Goal: Transaction & Acquisition: Purchase product/service

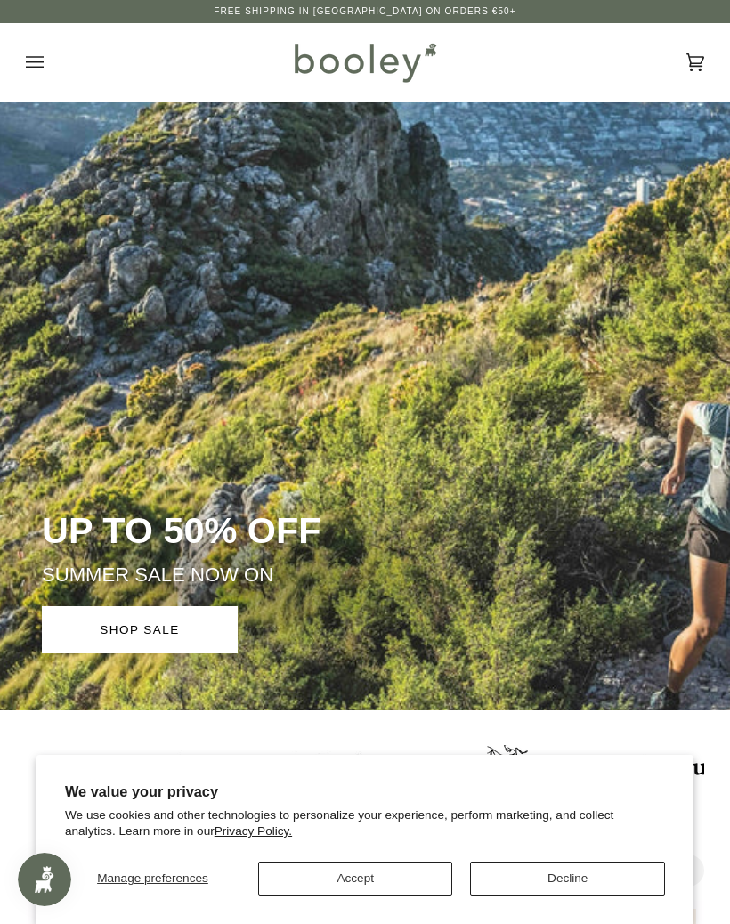
click at [580, 890] on button "Decline" at bounding box center [567, 879] width 195 height 34
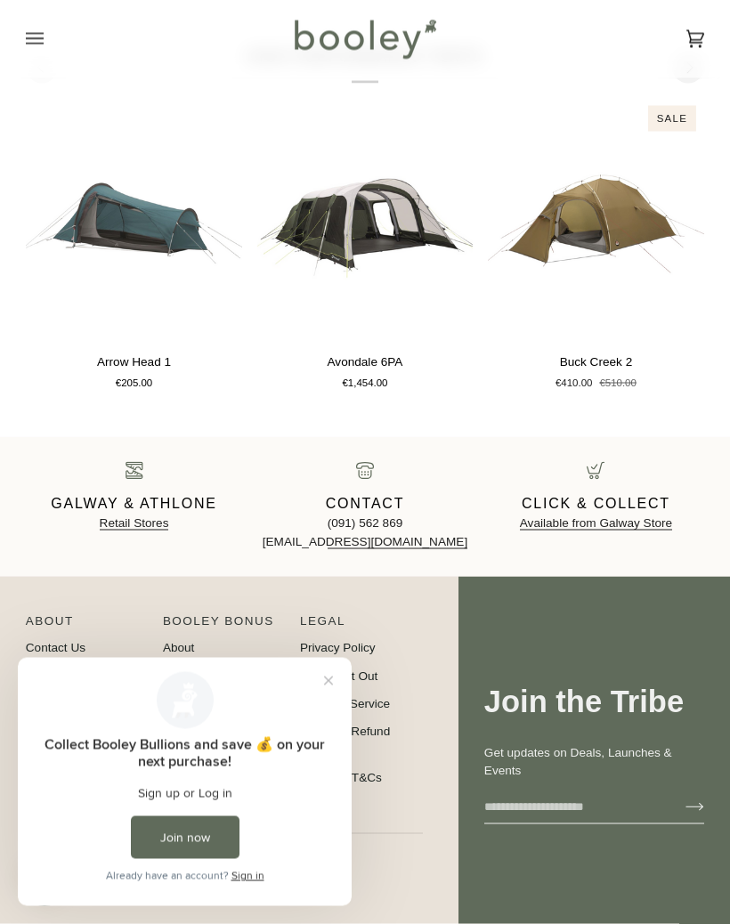
scroll to position [2337, 0]
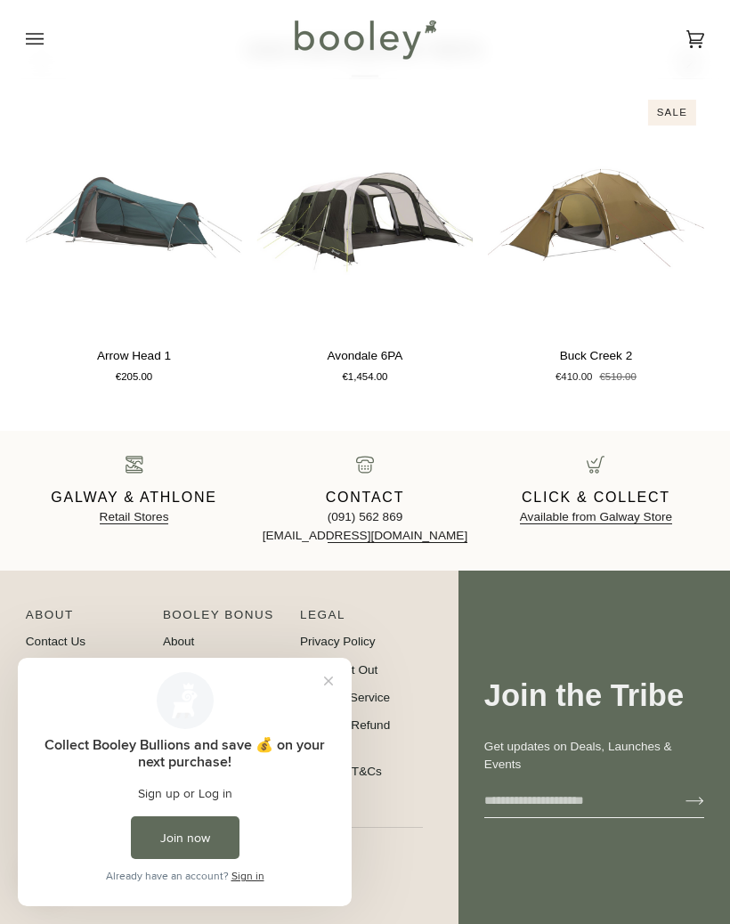
click at [327, 696] on button "Close prompt" at bounding box center [329, 681] width 32 height 32
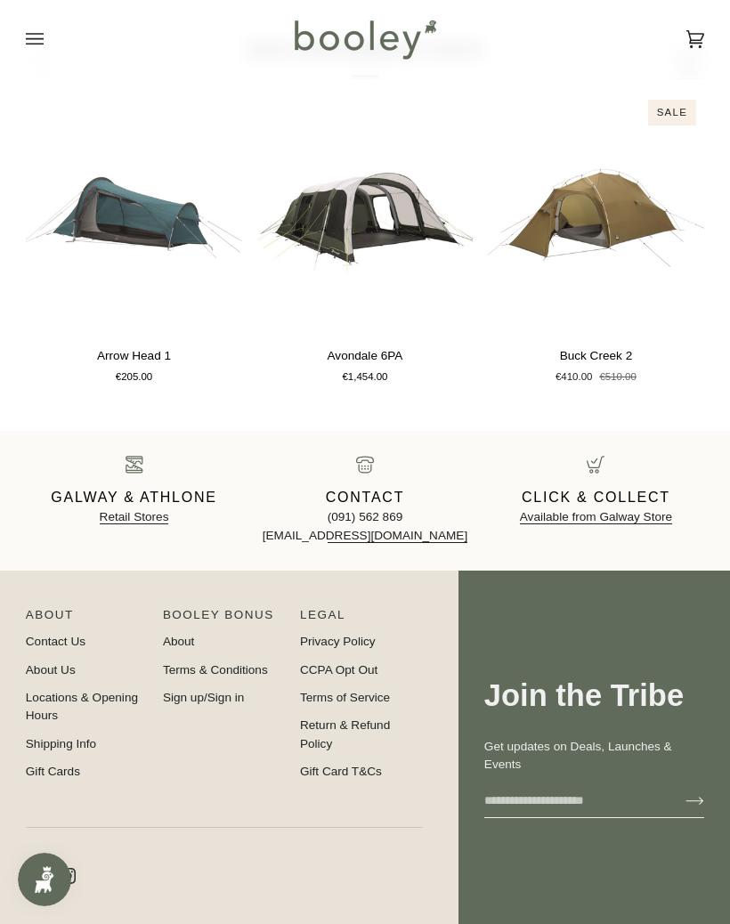
click at [704, 455] on div "Galway & Athlone Retail Stores Contact (091) 562 869 hello@booley.ie Click & Co…" at bounding box center [365, 501] width 730 height 140
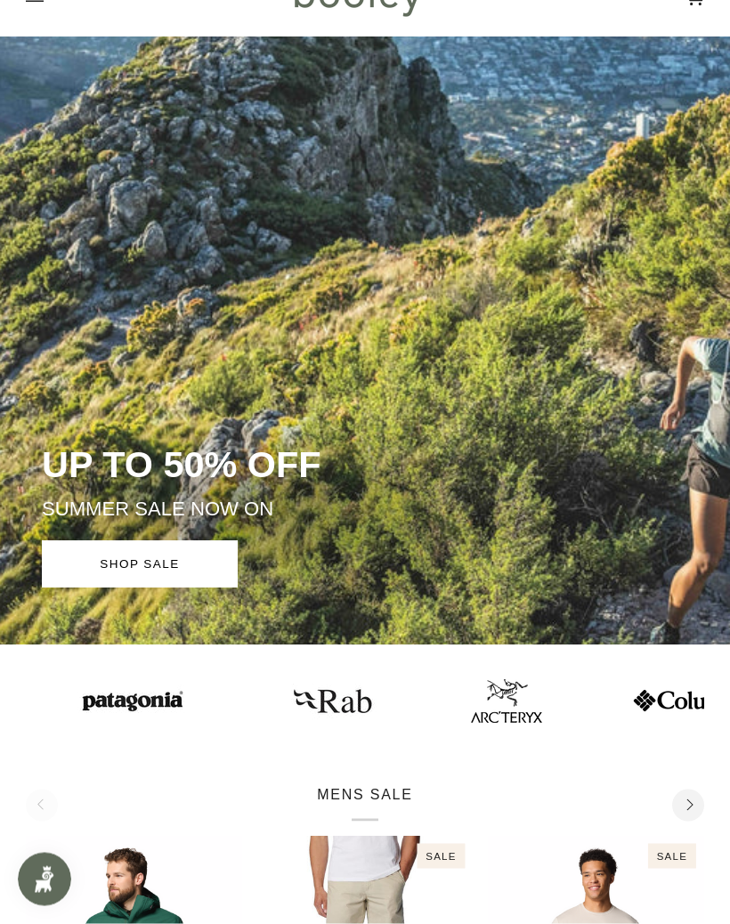
scroll to position [0, 0]
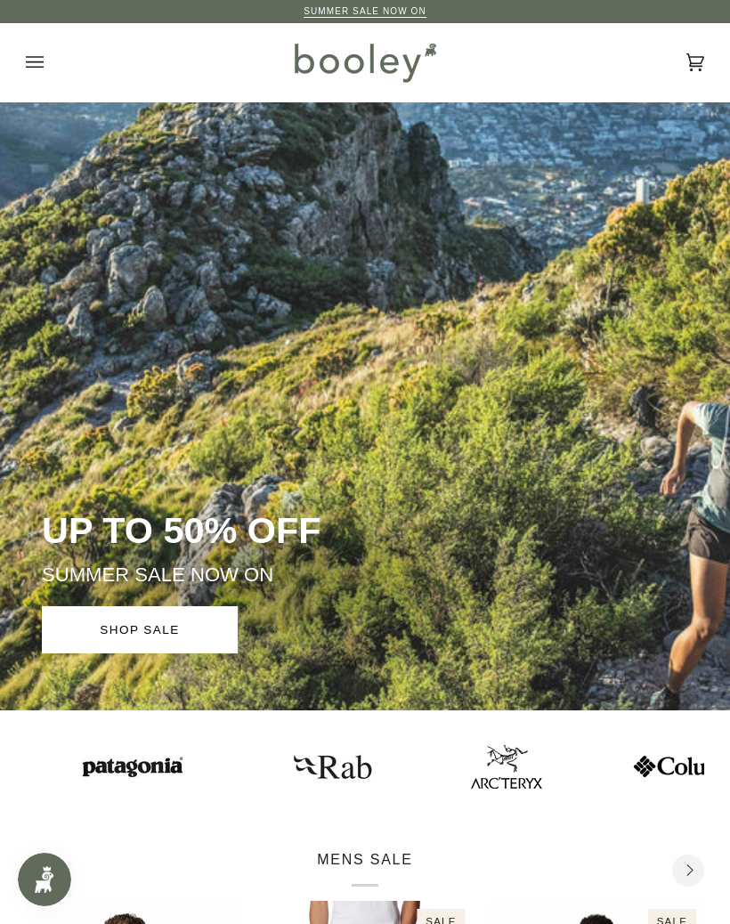
click at [36, 55] on icon "Open menu" at bounding box center [35, 62] width 18 height 27
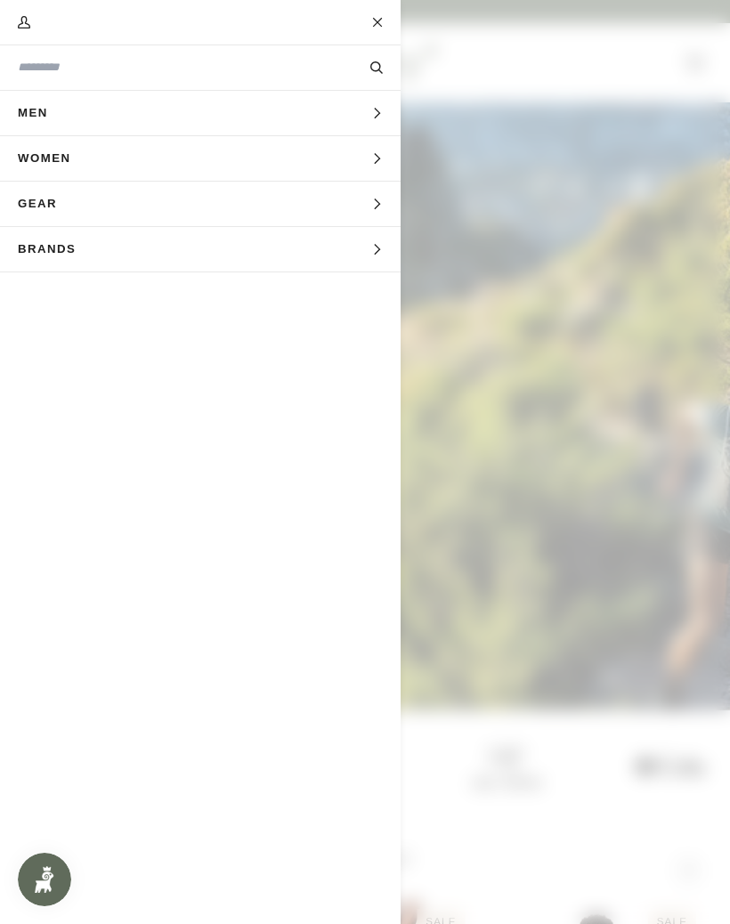
click at [35, 206] on span "Gear" at bounding box center [43, 204] width 87 height 45
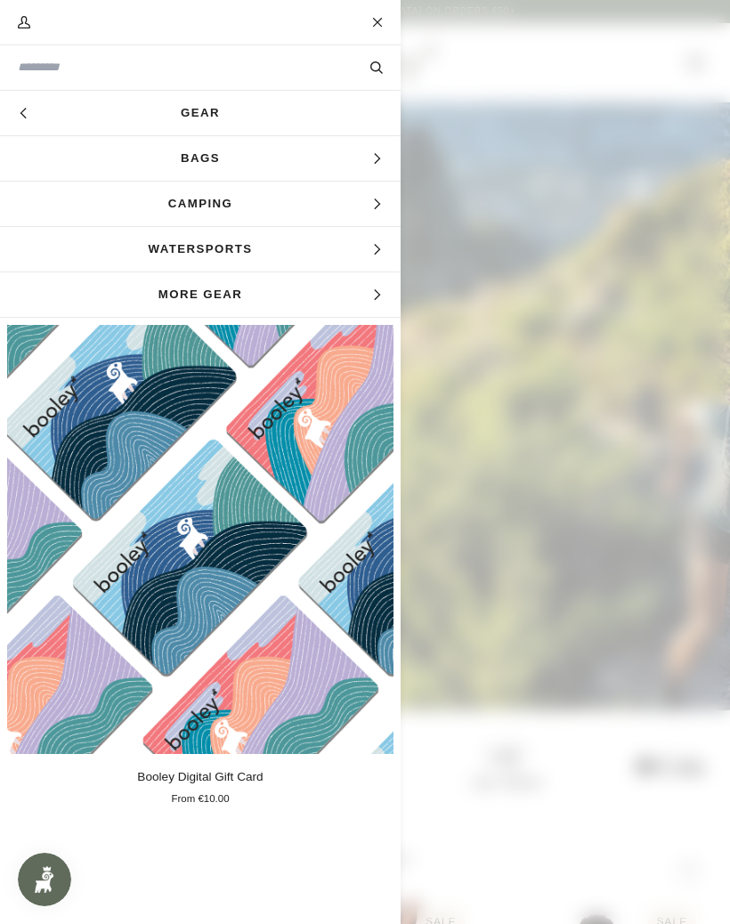
click at [180, 294] on span "More Gear" at bounding box center [200, 295] width 401 height 45
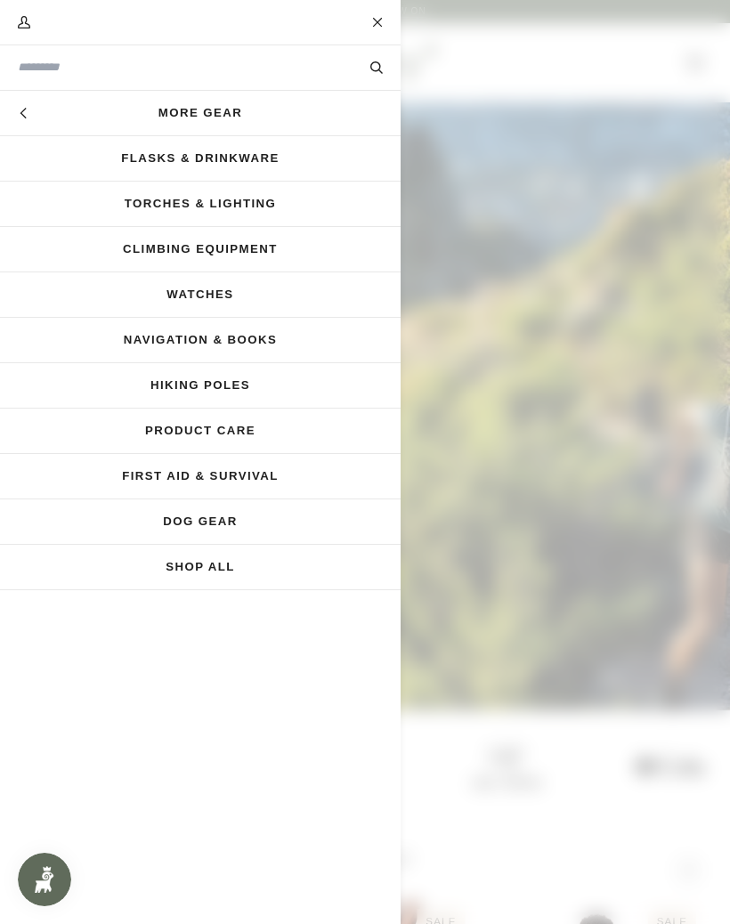
click at [51, 65] on input "Search our store" at bounding box center [170, 67] width 305 height 17
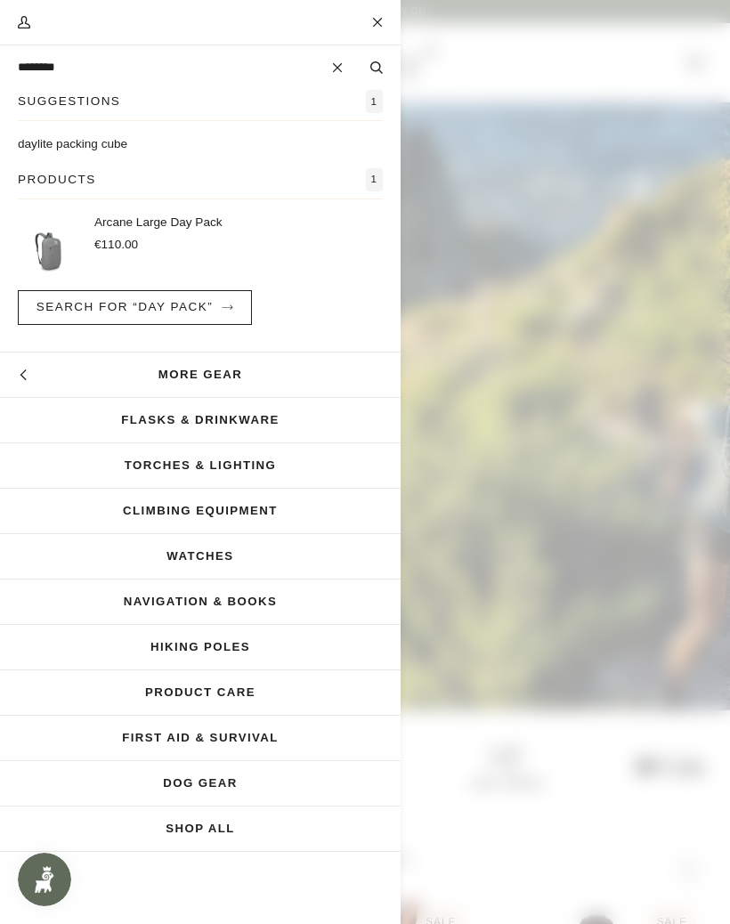
type input "********"
click at [116, 243] on span "€110.00" at bounding box center [116, 244] width 44 height 13
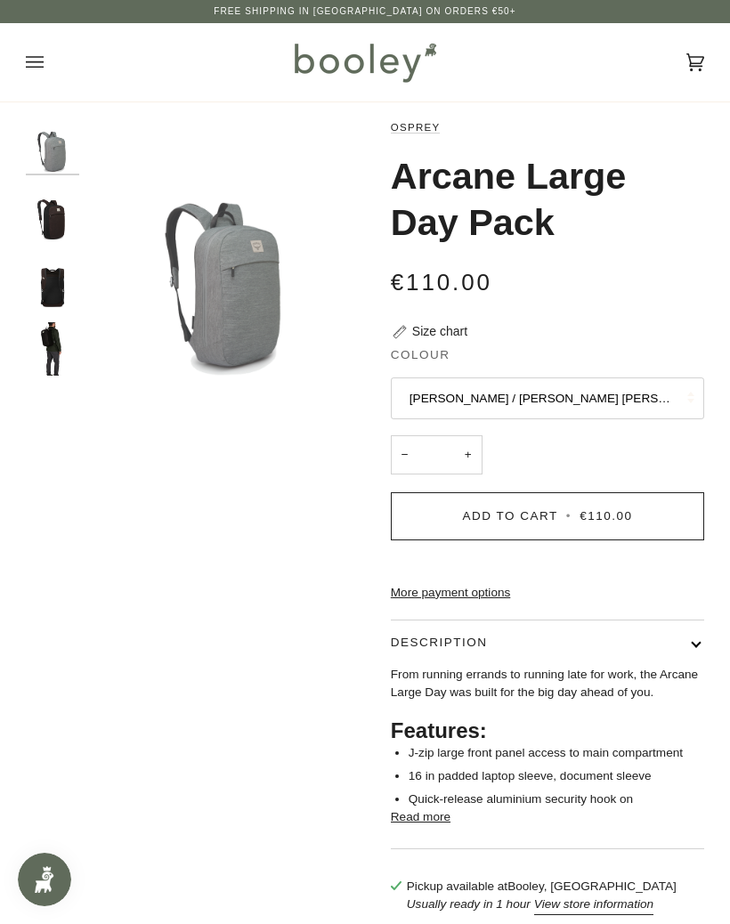
click at [426, 126] on link "Osprey" at bounding box center [416, 127] width 50 height 11
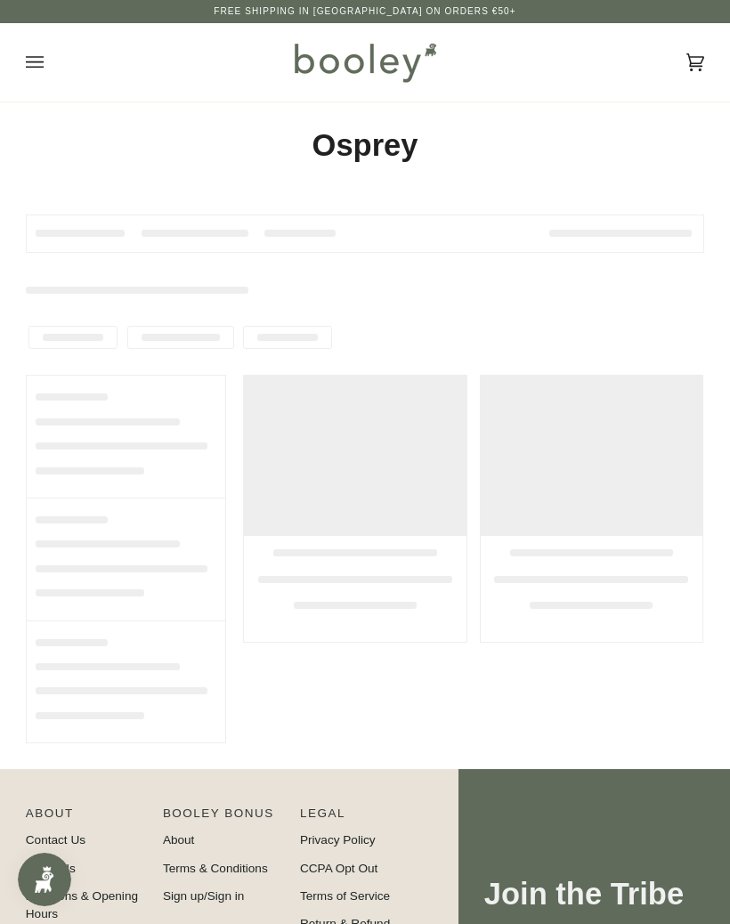
type input "******"
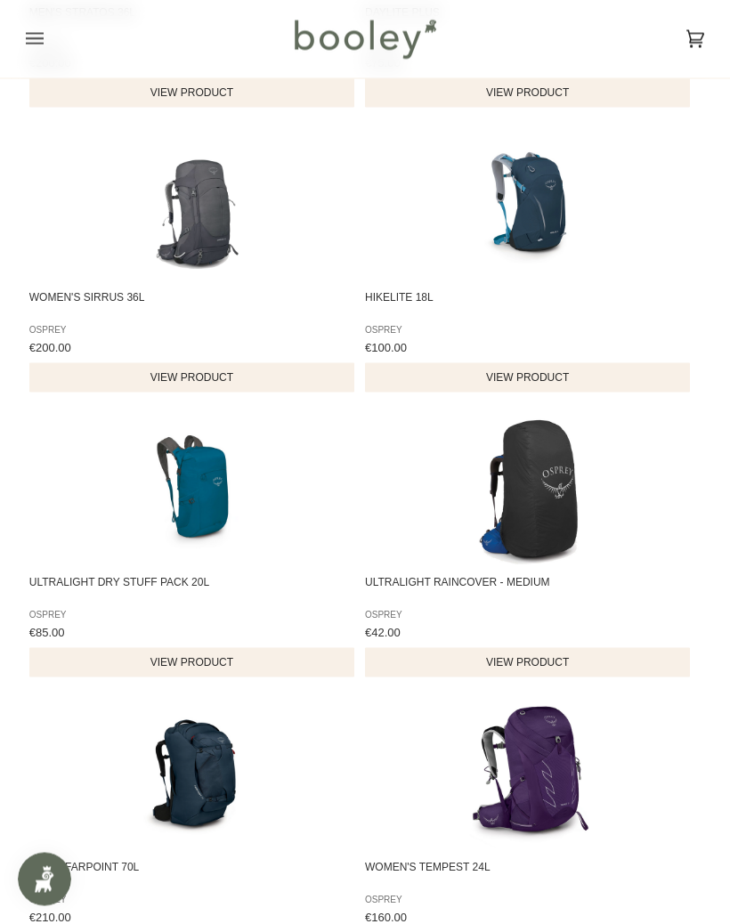
scroll to position [1341, 0]
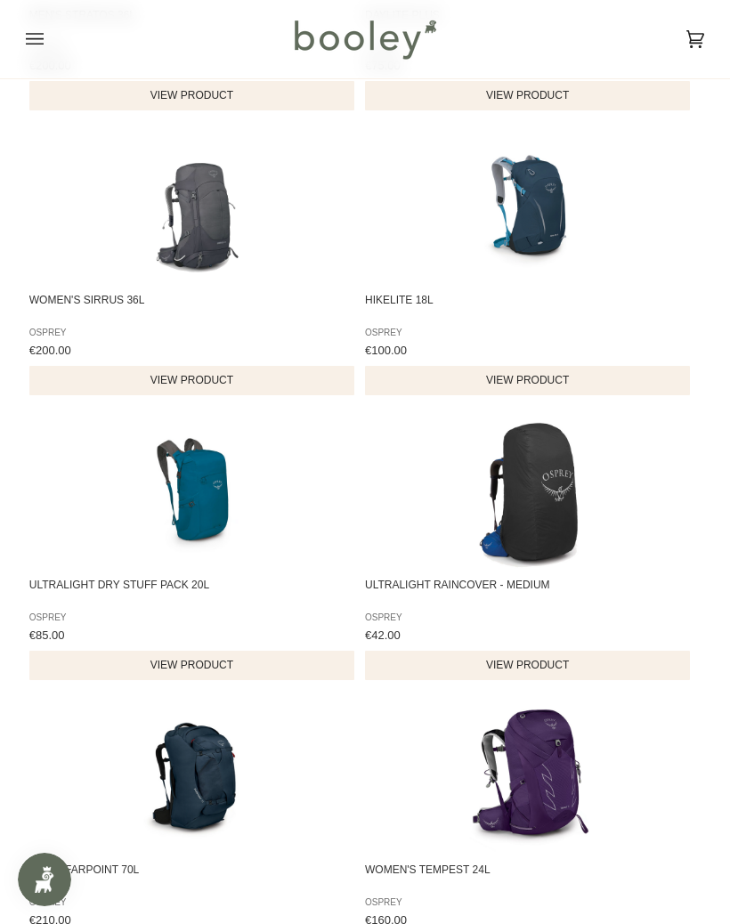
click at [176, 495] on img "Ultralight Dry Stuff Pack 20L" at bounding box center [194, 493] width 151 height 151
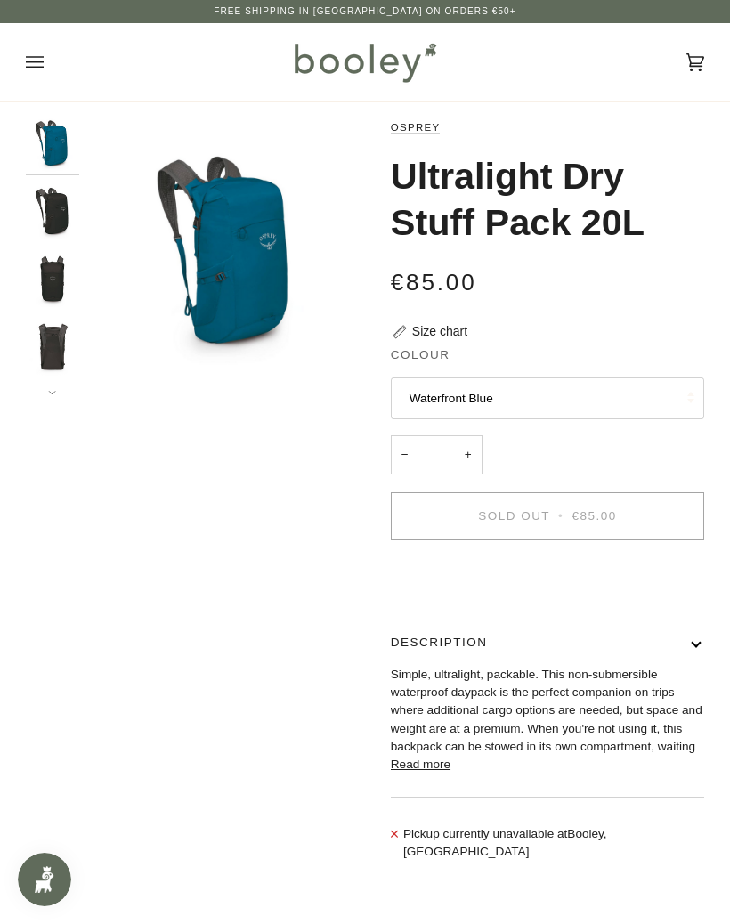
click at [46, 345] on img "Osprey Ultralight Dry Stuff Pack 20L Black - Booley Galway" at bounding box center [52, 348] width 53 height 53
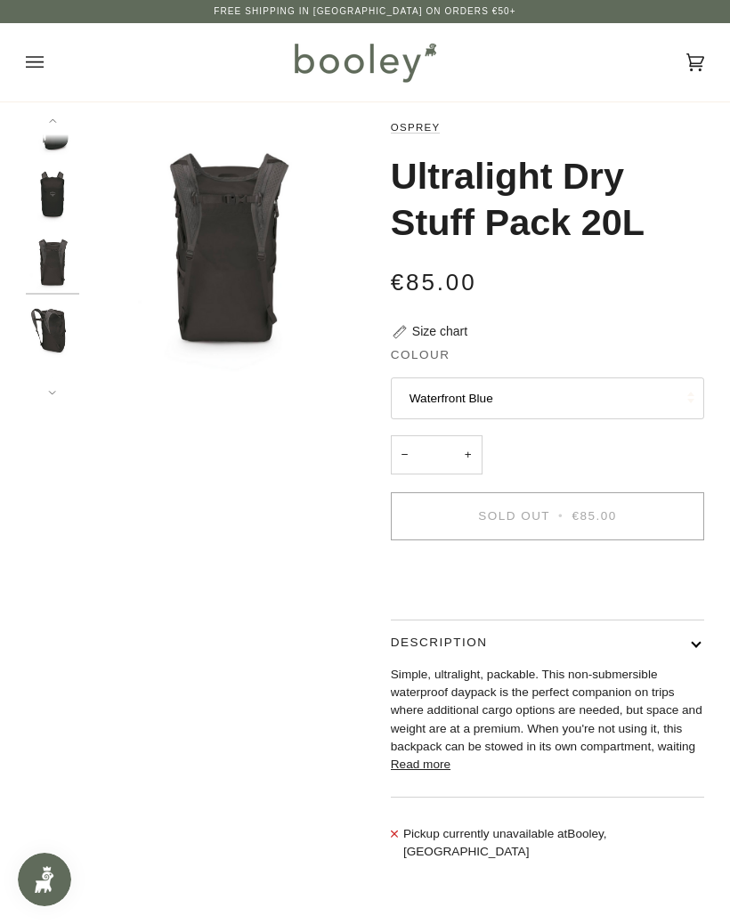
scroll to position [88, 0]
click at [53, 265] on img "Osprey Ultralight Dry Stuff Pack 20L Black - Booley Galway" at bounding box center [52, 260] width 53 height 53
click at [58, 194] on img "Osprey Ultralight Dry Stuff Pack 20L Black - Booley Galway" at bounding box center [52, 192] width 53 height 53
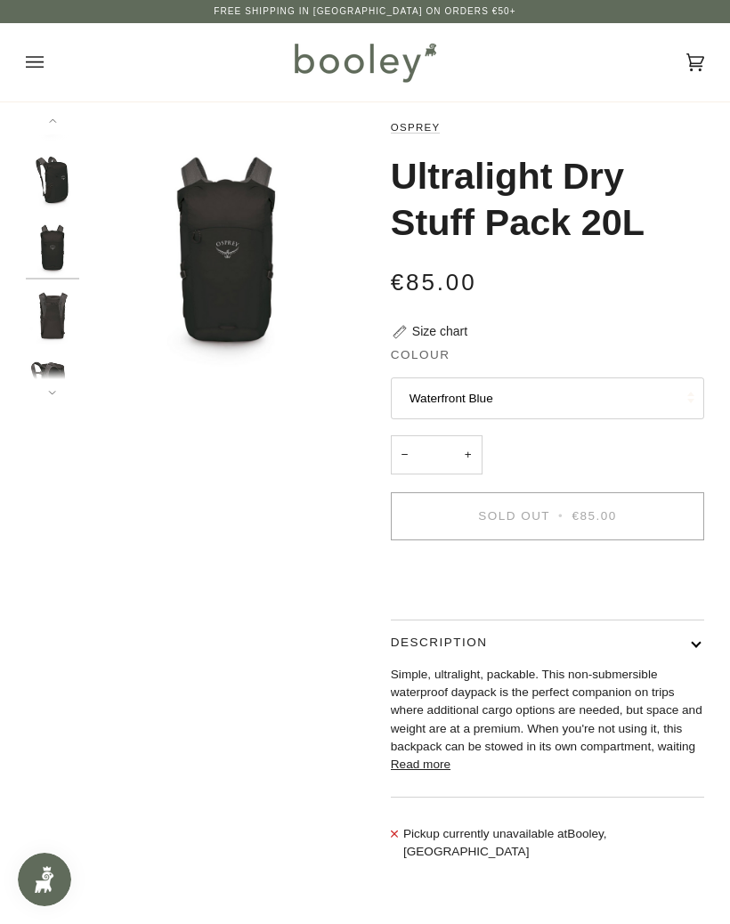
scroll to position [21, 0]
